Goal: Communication & Community: Answer question/provide support

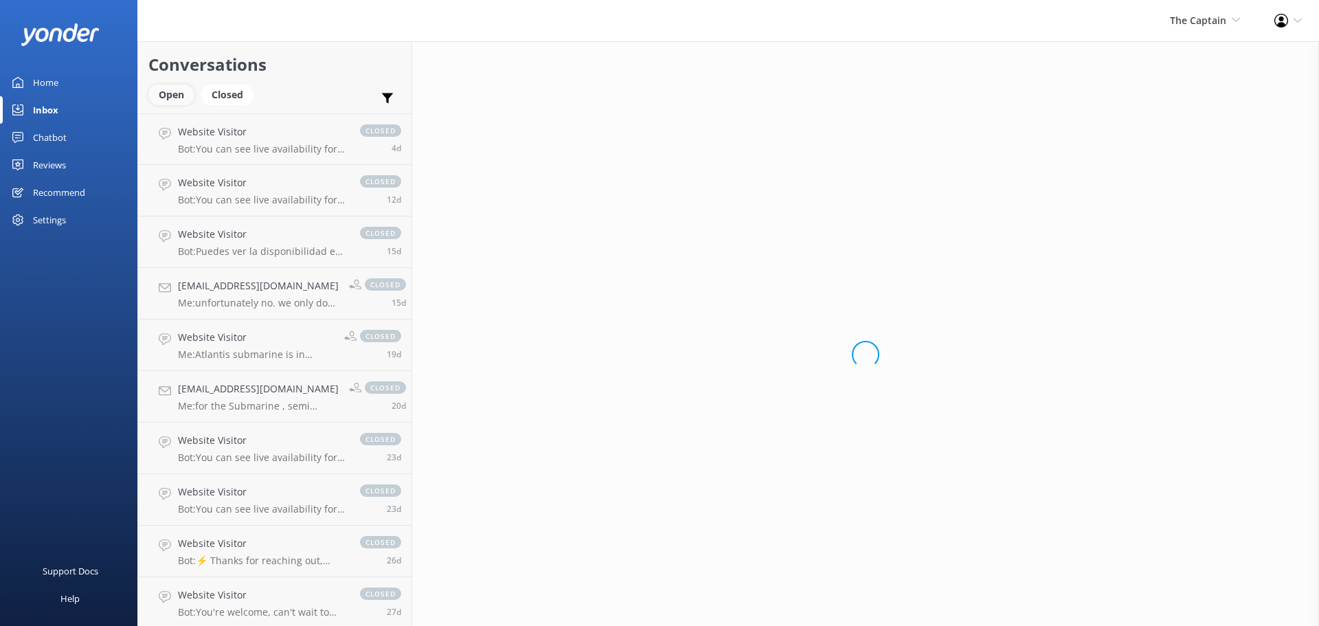
click at [185, 93] on div "Open" at bounding box center [171, 94] width 46 height 21
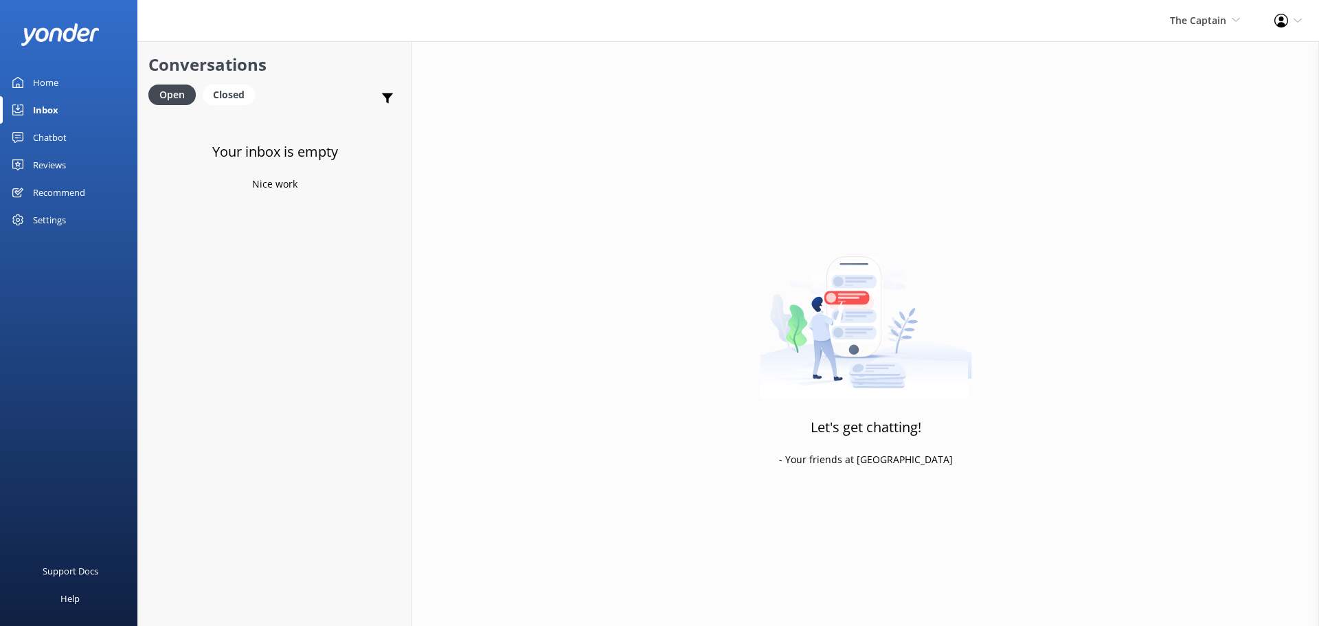
click at [49, 103] on div "Inbox" at bounding box center [45, 109] width 25 height 27
click at [49, 80] on div "Home" at bounding box center [45, 82] width 25 height 27
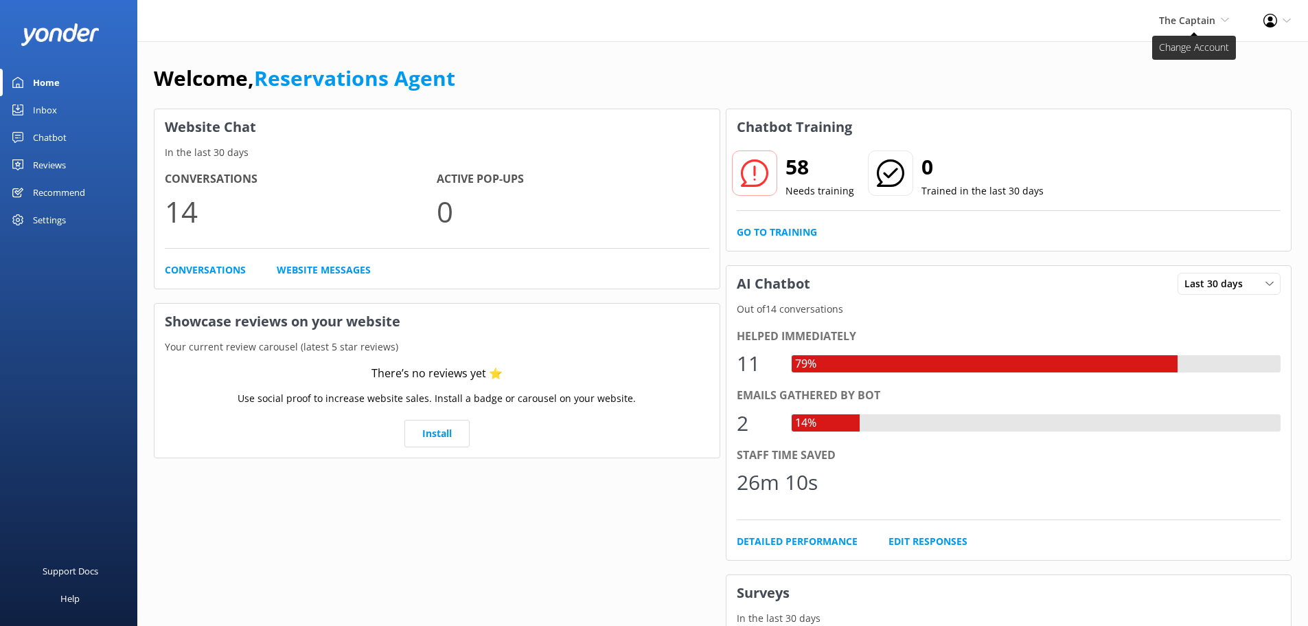
click at [1221, 17] on icon at bounding box center [1225, 20] width 8 height 8
click at [1168, 51] on link "De [GEOGRAPHIC_DATA]" at bounding box center [1178, 59] width 137 height 33
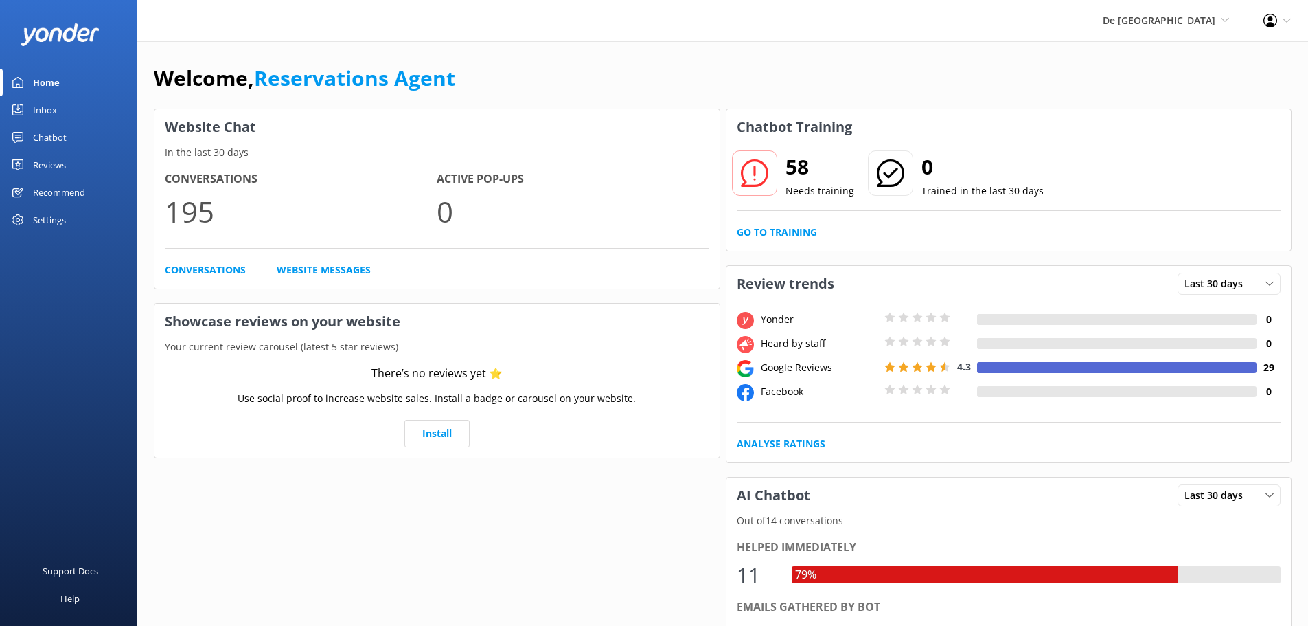
click at [52, 104] on div "Inbox" at bounding box center [45, 109] width 24 height 27
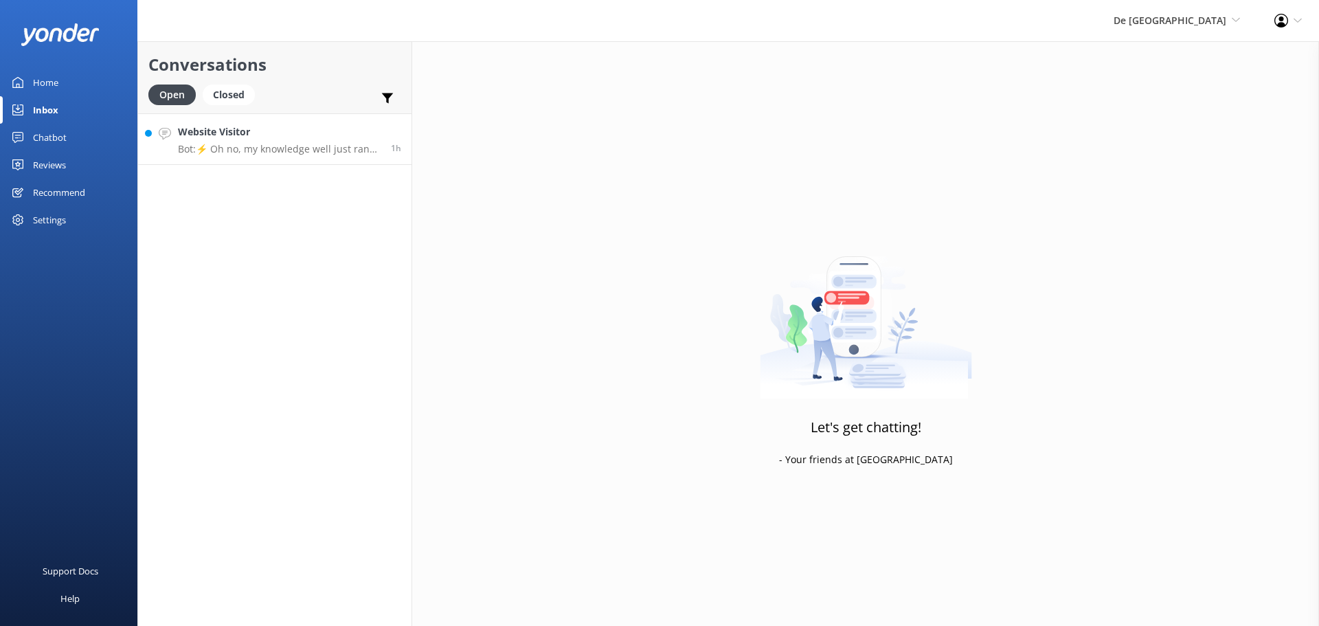
click at [319, 137] on h4 "Website Visitor" at bounding box center [279, 131] width 203 height 15
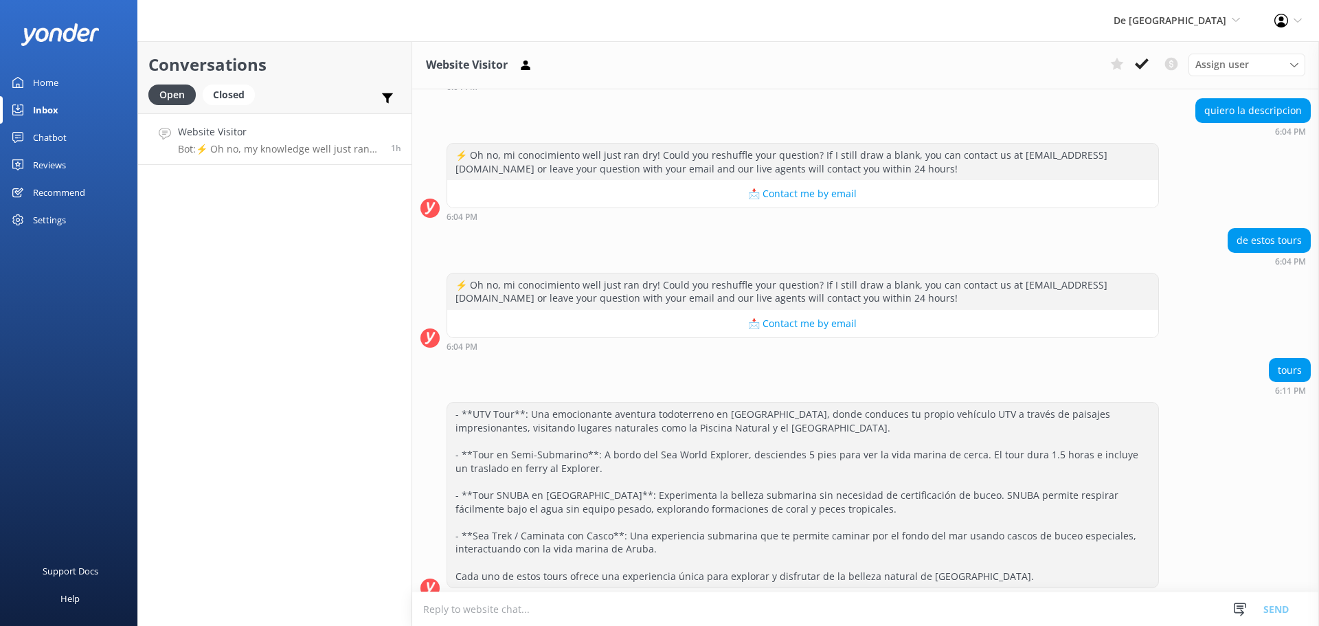
scroll to position [506, 0]
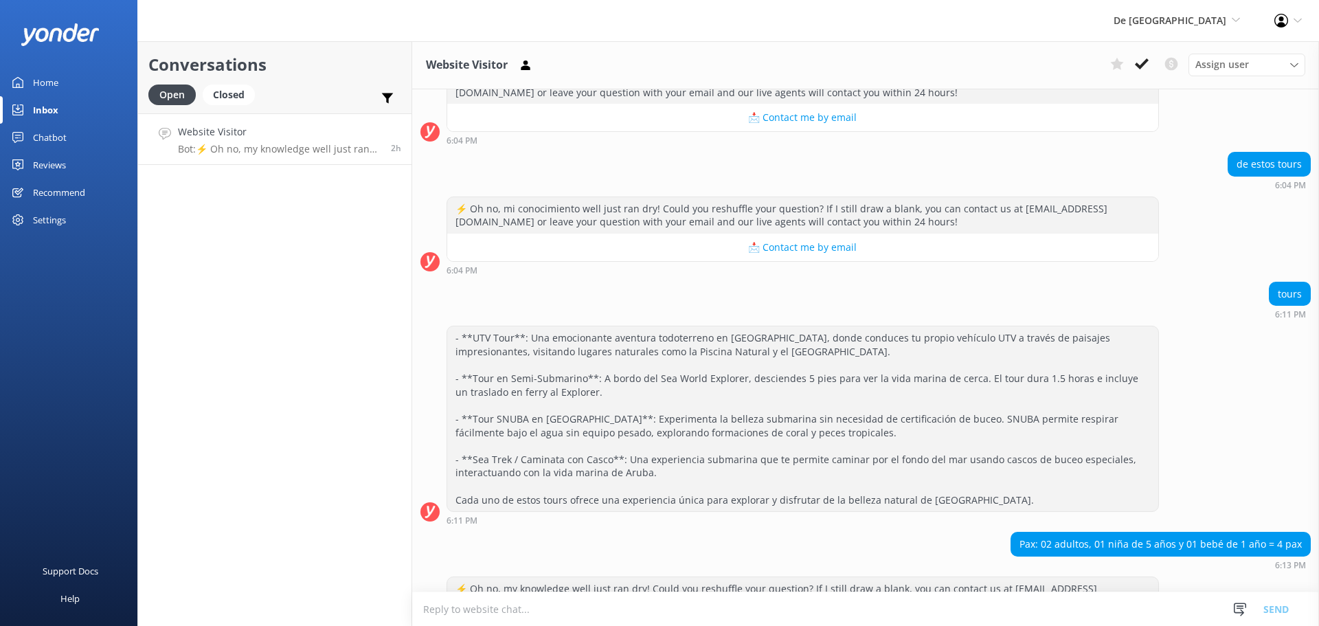
scroll to position [506, 0]
